Goal: Task Accomplishment & Management: Use online tool/utility

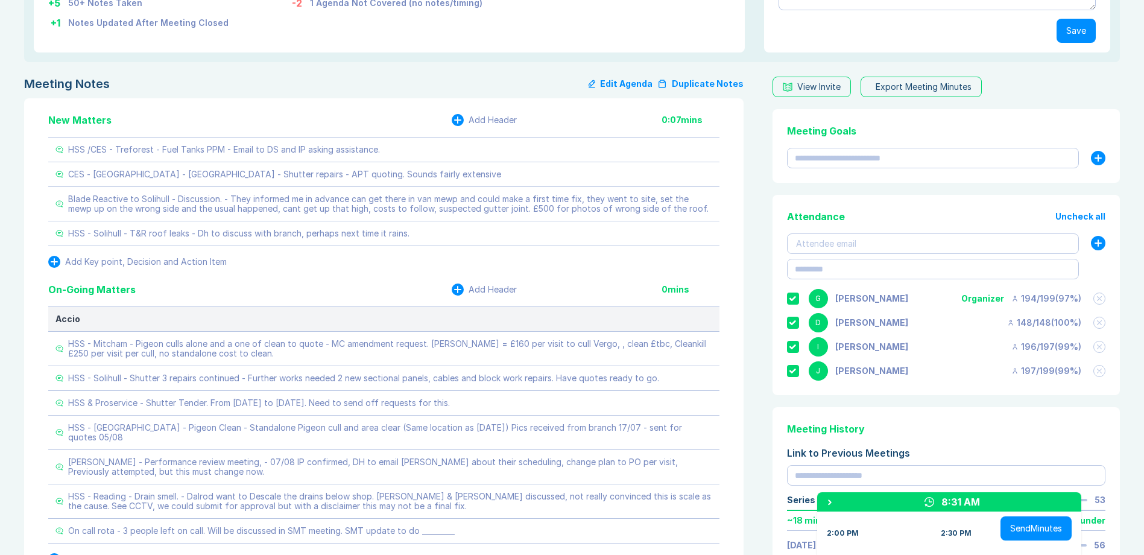
scroll to position [241, 0]
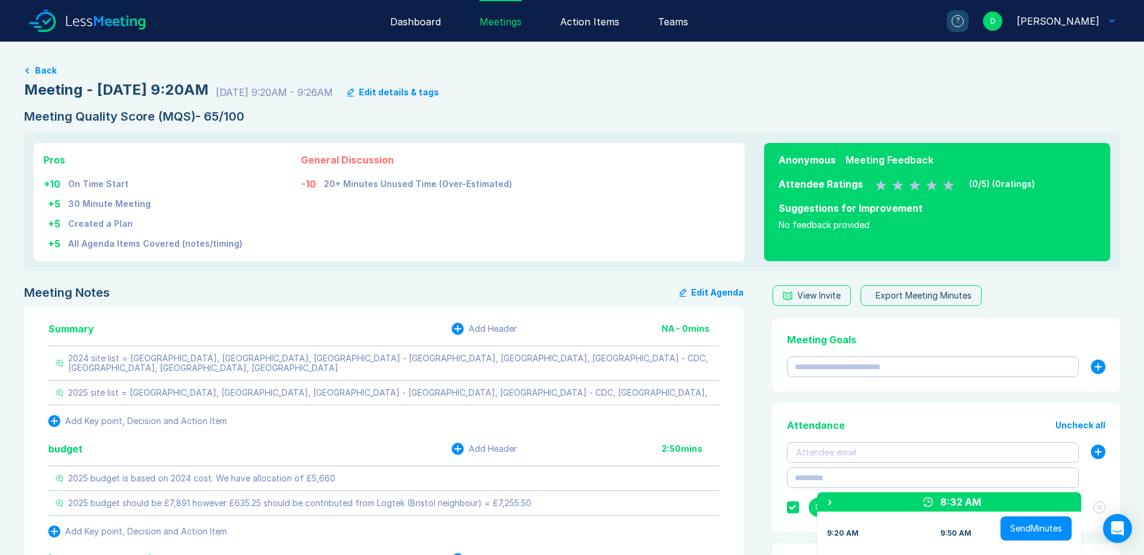
scroll to position [60, 0]
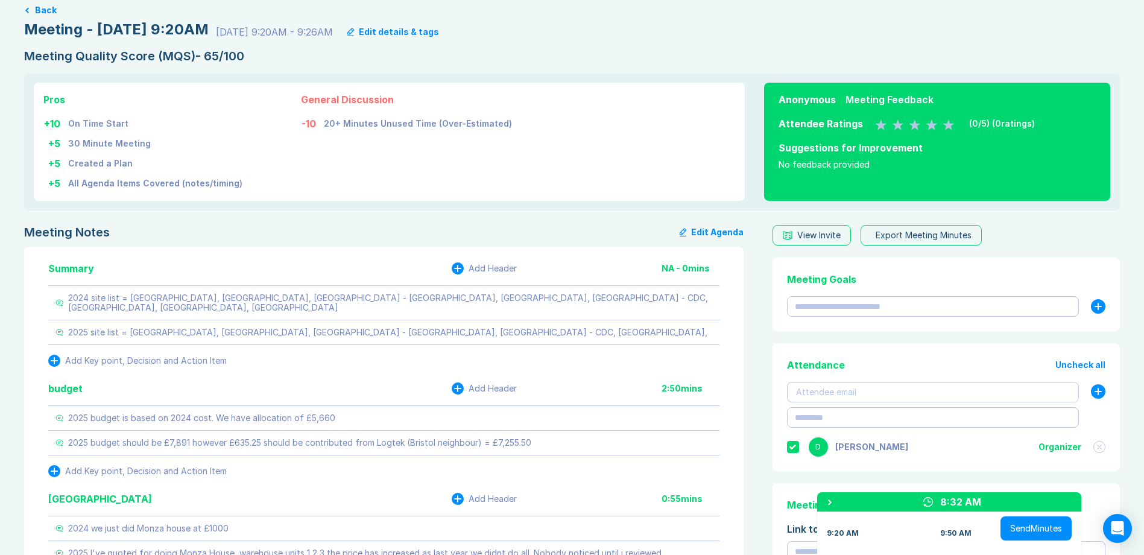
click at [753, 162] on div "Pros + 10 On Time Start + 5 30 Minute Meeting + 5 Created a Plan + 5 All Agenda…" at bounding box center [571, 141] width 1095 height 137
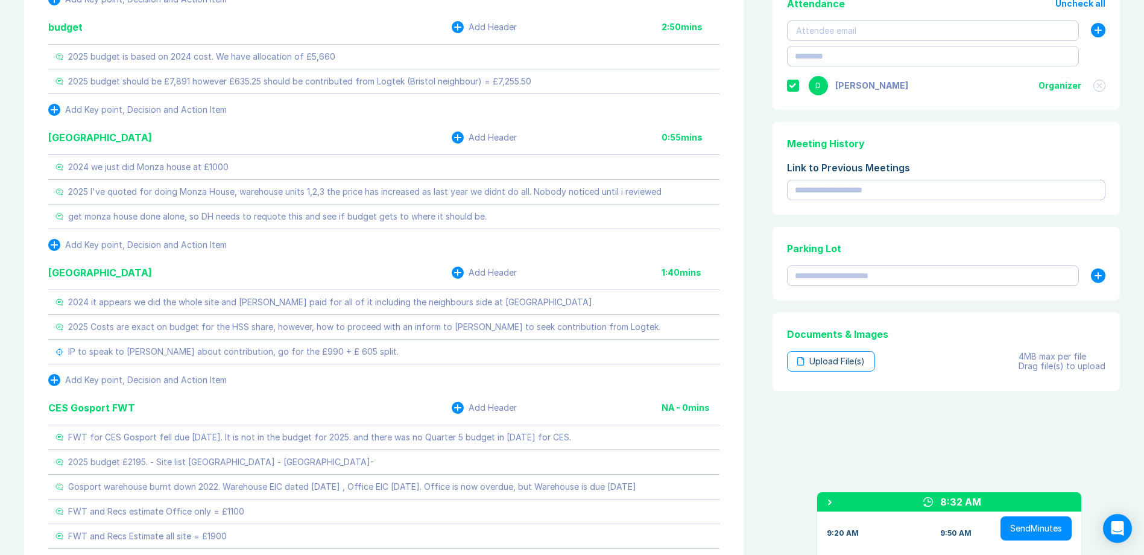
scroll to position [422, 0]
click at [475, 222] on div "get monza house done alone, so DH needs to requote this and see if budget gets …" at bounding box center [328, 216] width 547 height 24
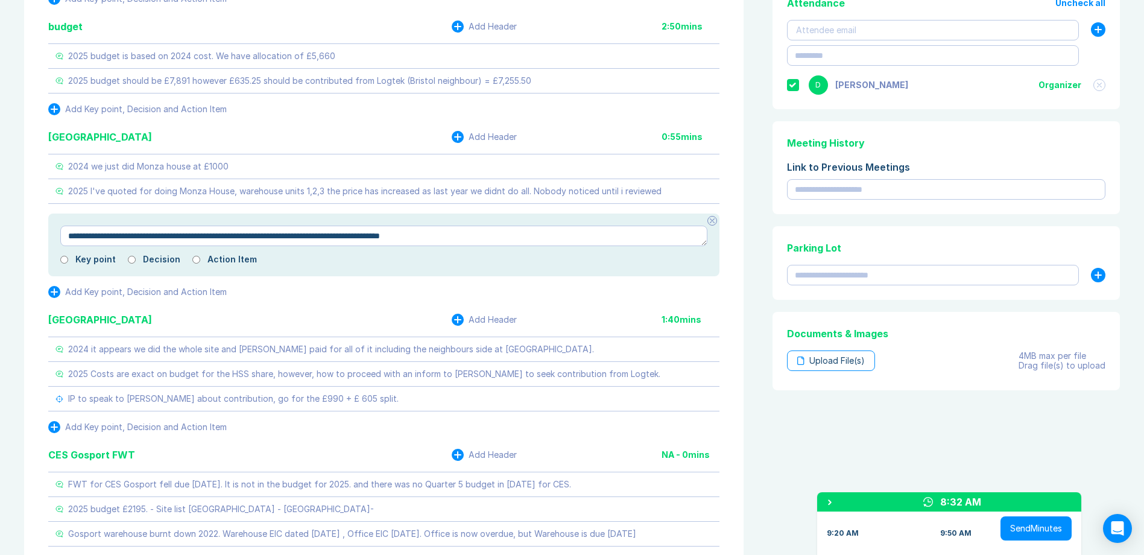
click at [125, 262] on div "Key point Decision Action Item" at bounding box center [383, 259] width 647 height 10
click at [470, 234] on textarea "**********" at bounding box center [383, 235] width 647 height 20
type textarea "*"
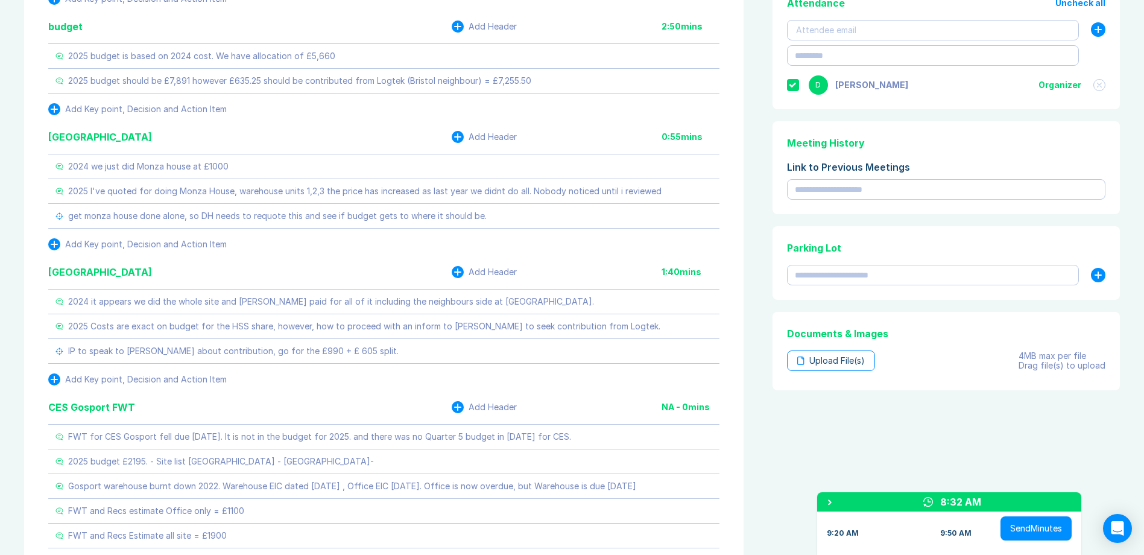
click at [752, 240] on div "Meeting Notes Edit Agenda Summary Add Header NA - 0 mins 2024 site list = SOUTH…" at bounding box center [571, 302] width 1095 height 878
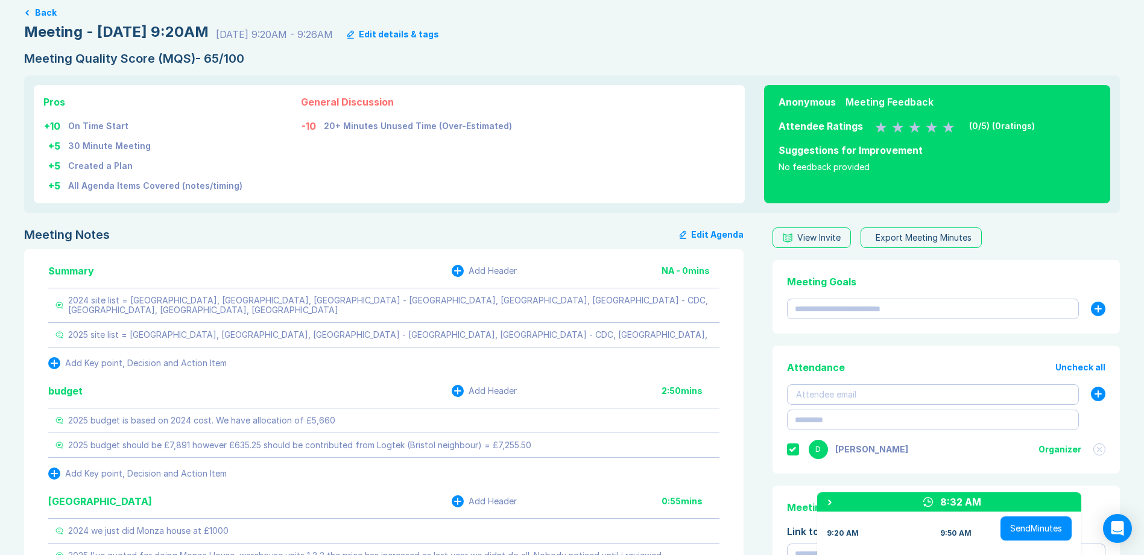
scroll to position [37, 0]
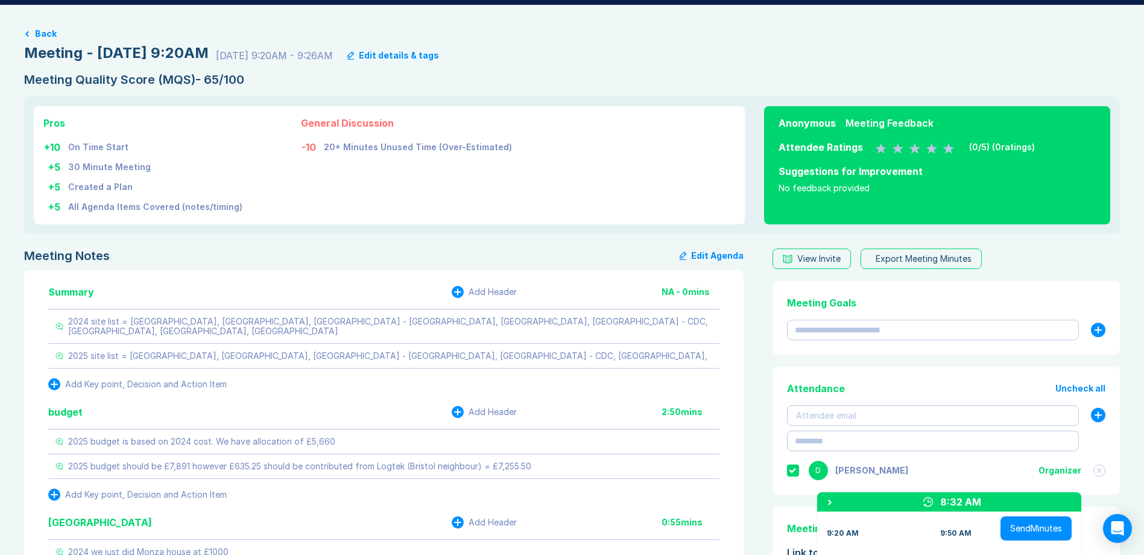
click at [935, 257] on div "Export Meeting Minutes" at bounding box center [923, 259] width 96 height 10
click at [908, 292] on link "PDF" at bounding box center [928, 294] width 116 height 24
click at [985, 49] on div "Meeting - 2025-08-07 @ 9:20AM 8/7/25 9:20AM - 9:26AM Edit details & tags" at bounding box center [571, 52] width 1095 height 19
click at [753, 87] on div "Meeting Quality Score (MQS) - 65/100 Pros + 10 On Time Start + 5 30 Minute Meet…" at bounding box center [571, 153] width 1095 height 162
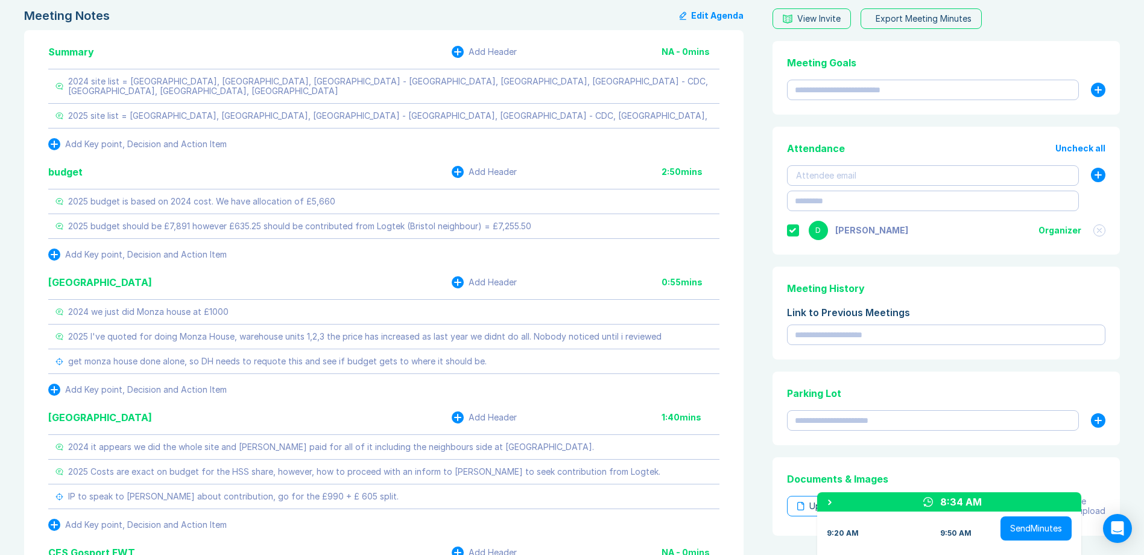
scroll to position [278, 0]
click at [754, 284] on div "Meeting Notes Edit Agenda Summary Add Header NA - 0 mins 2024 site list = SOUTH…" at bounding box center [571, 446] width 1095 height 878
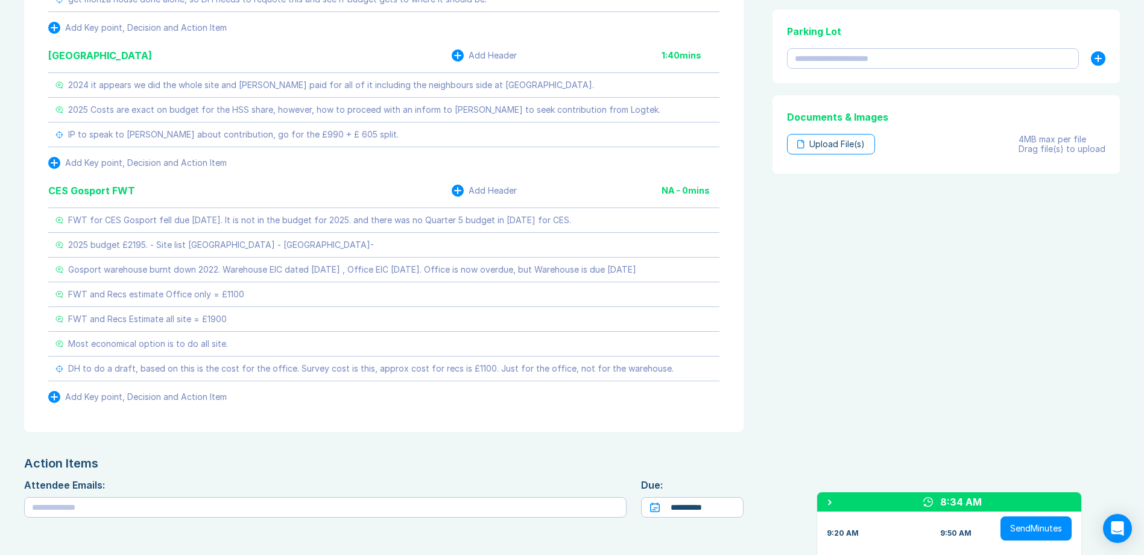
scroll to position [640, 0]
click at [770, 341] on div "View Invite Export Meeting Minutes Meeting Goals To pick up a draggable item, p…" at bounding box center [943, 85] width 352 height 878
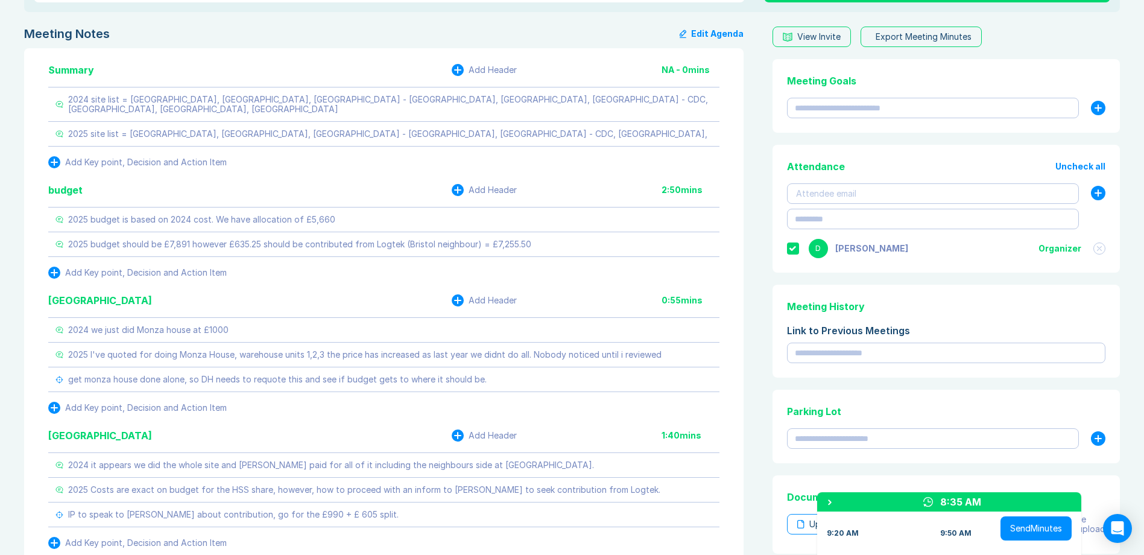
scroll to position [278, 0]
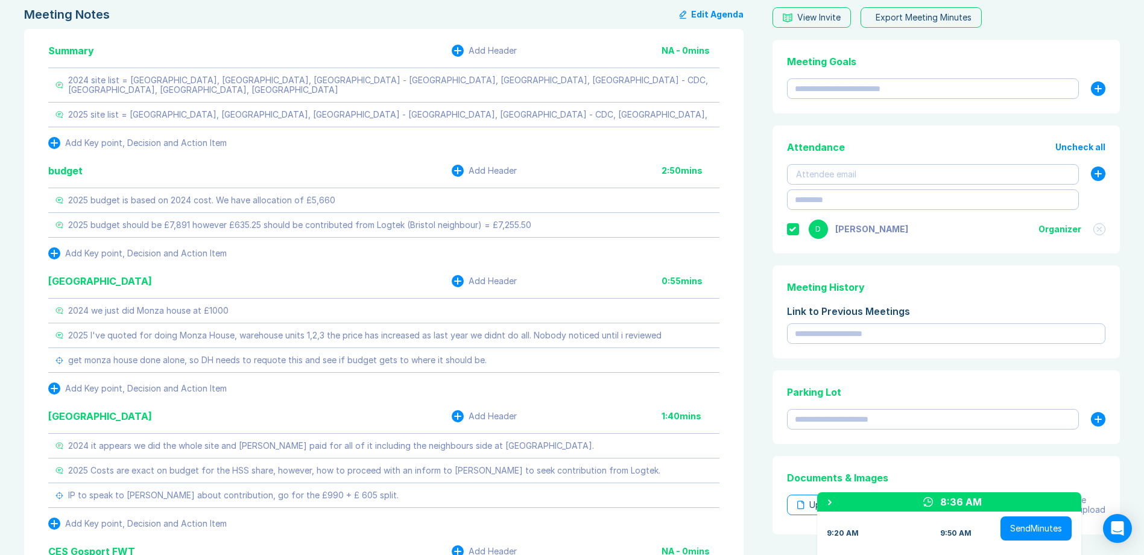
click at [768, 344] on div "View Invite Export Meeting Minutes Meeting Goals To pick up a draggable item, p…" at bounding box center [943, 446] width 352 height 878
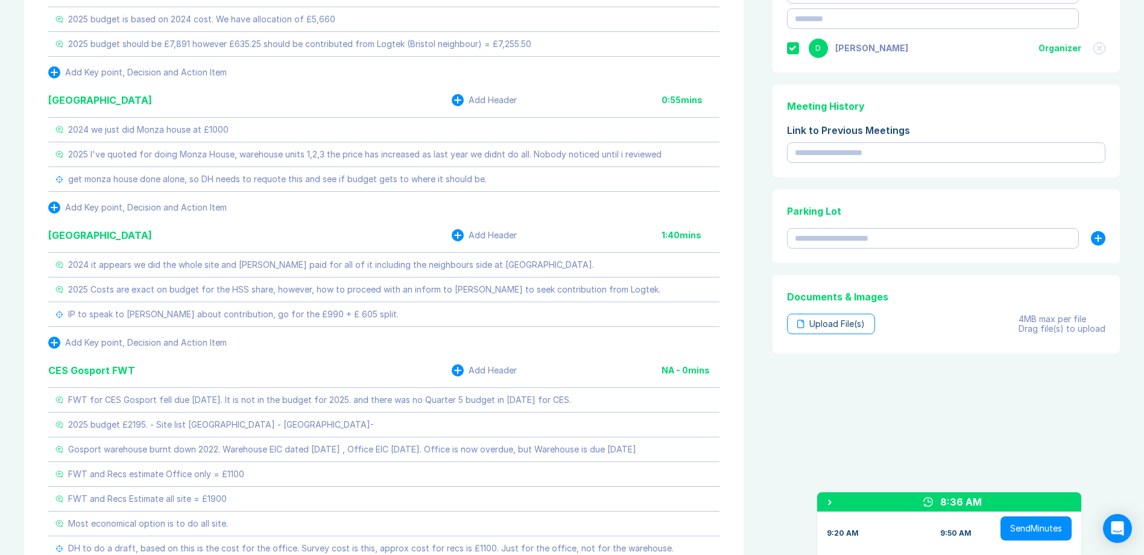
scroll to position [519, 0]
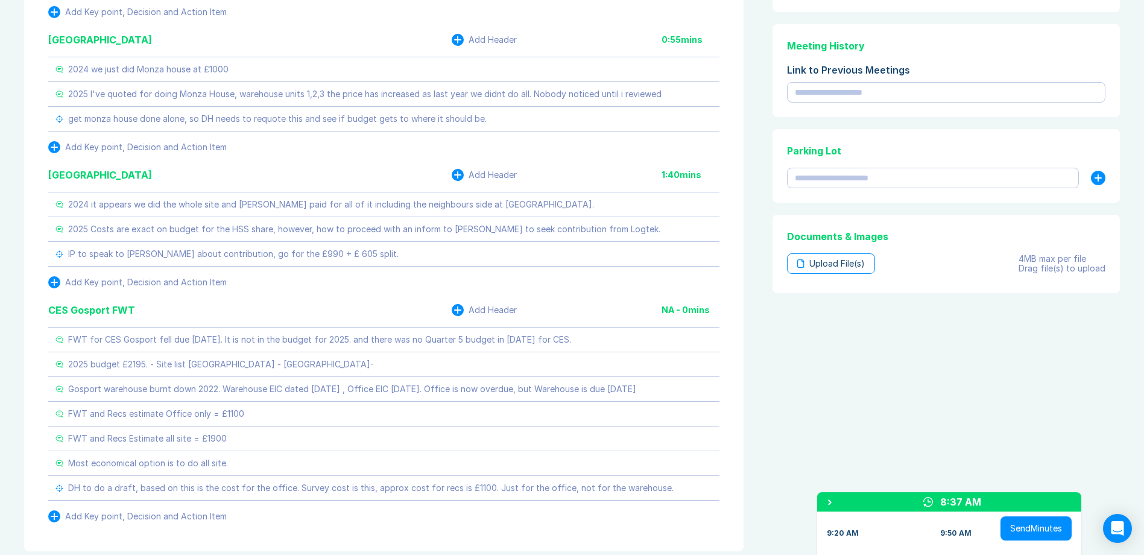
click at [751, 260] on div "Meeting Notes Edit Agenda Summary Add Header NA - 0 mins 2024 site list = SOUTH…" at bounding box center [571, 205] width 1095 height 878
click at [755, 181] on div "Meeting Notes Edit Agenda Summary Add Header NA - 0 mins 2024 site list = SOUTH…" at bounding box center [571, 205] width 1095 height 878
